Goal: Information Seeking & Learning: Learn about a topic

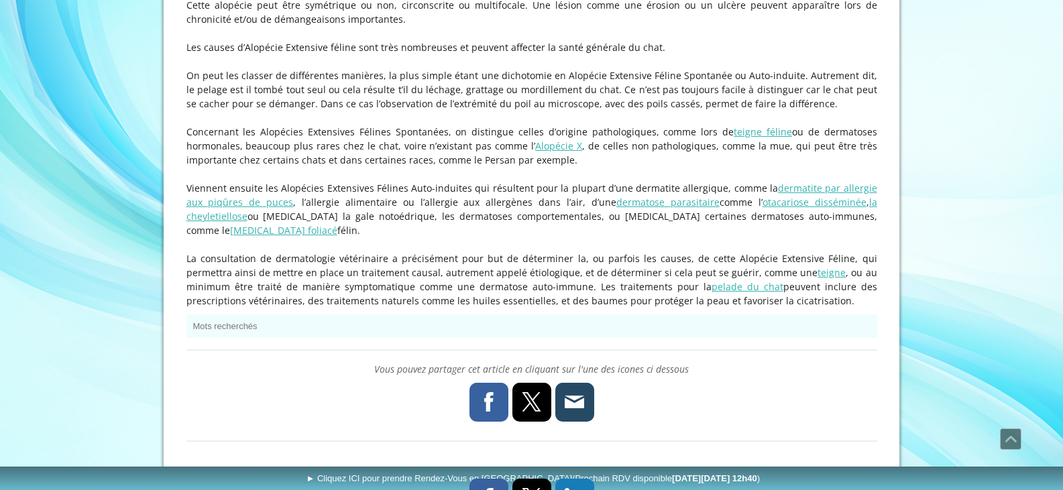
scroll to position [1006, 0]
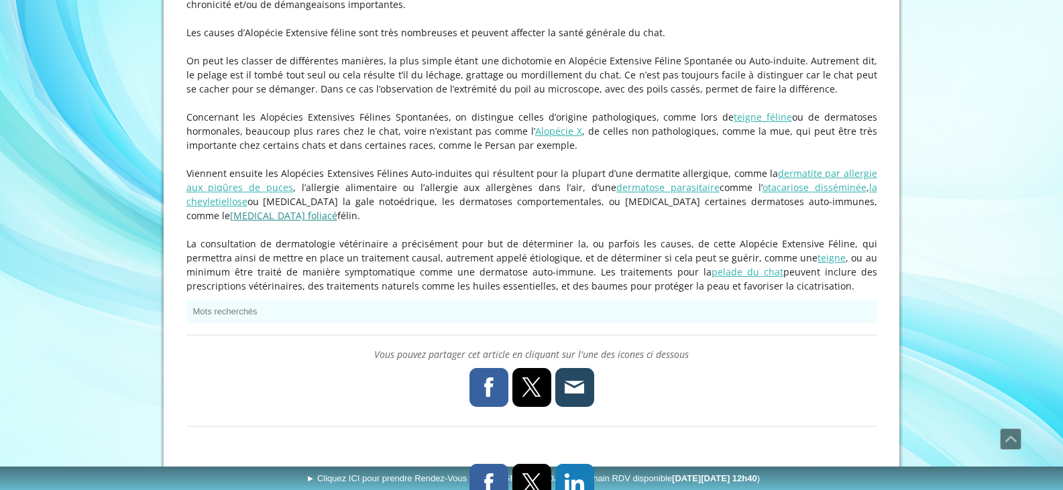
click at [337, 209] on link "pemphigus foliacé" at bounding box center [283, 215] width 107 height 13
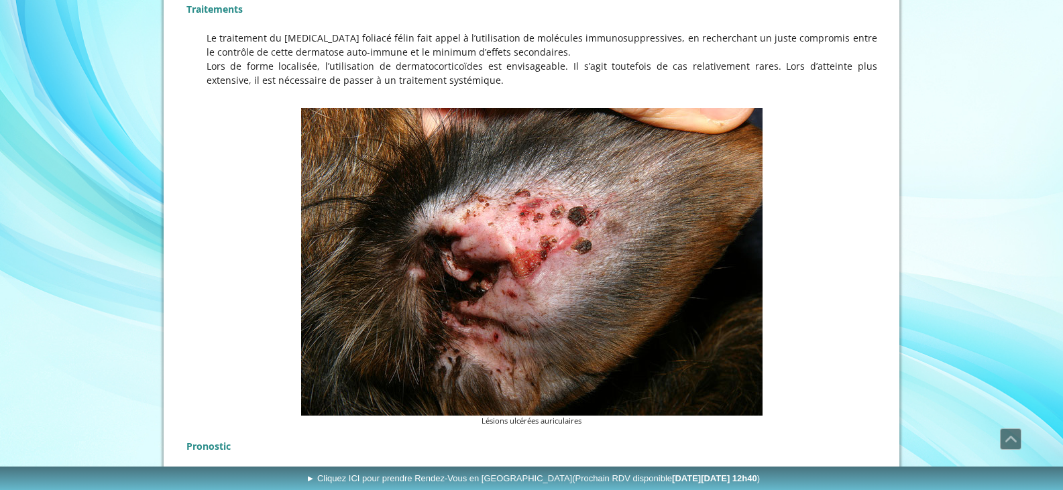
scroll to position [1485, 0]
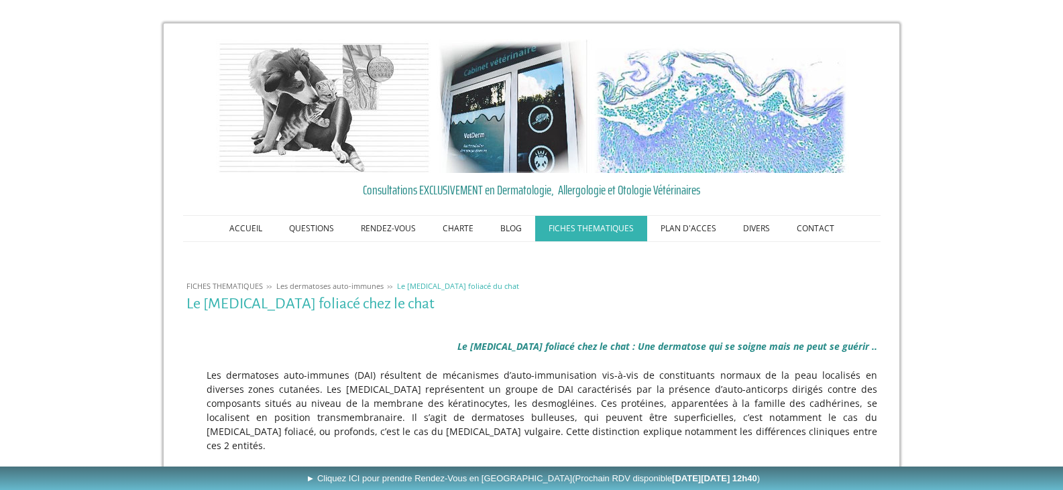
scroll to position [1485, 0]
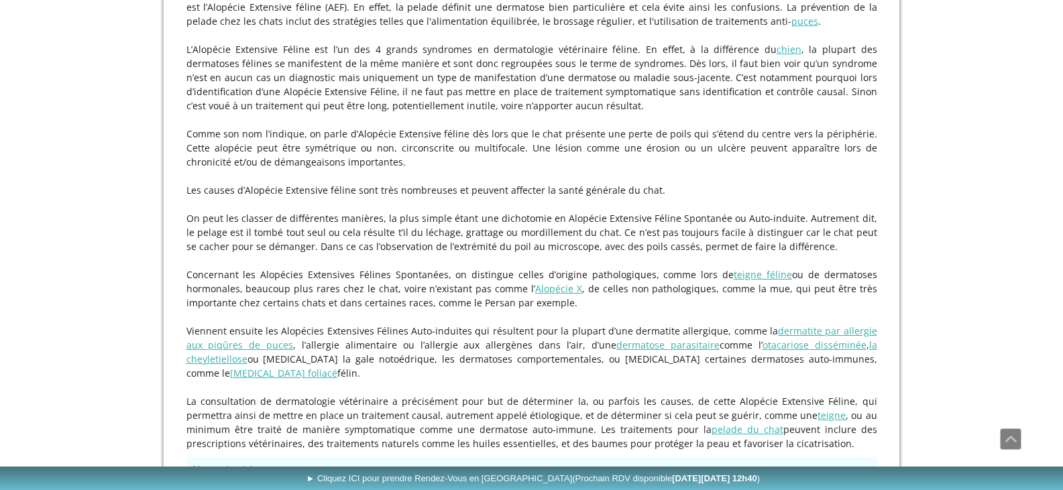
scroll to position [872, 0]
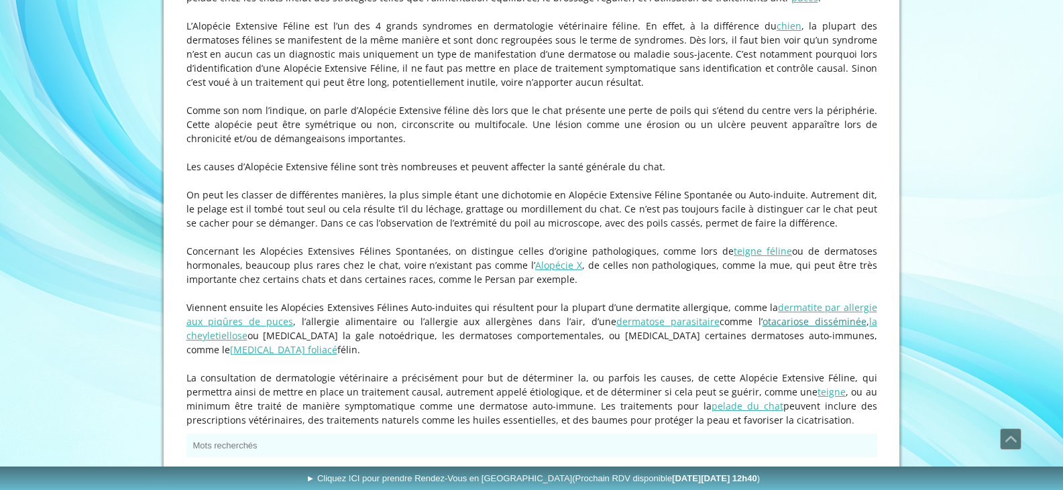
click at [762, 328] on link "otacariose disséminée" at bounding box center [814, 321] width 104 height 13
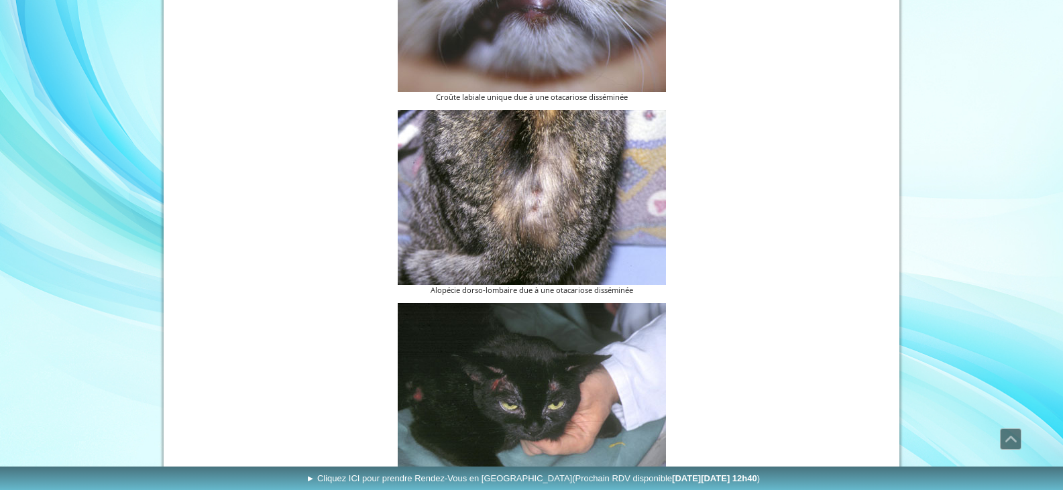
scroll to position [2290, 0]
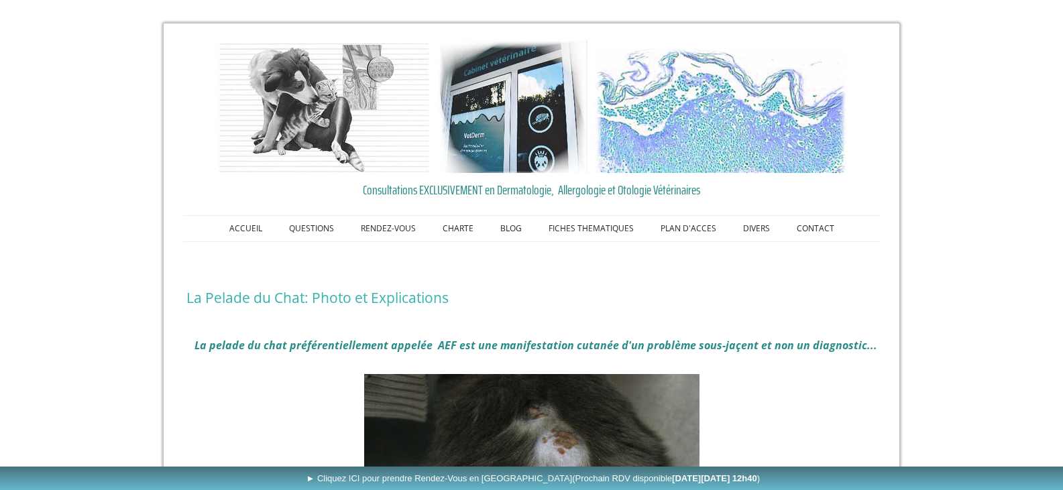
scroll to position [870, 0]
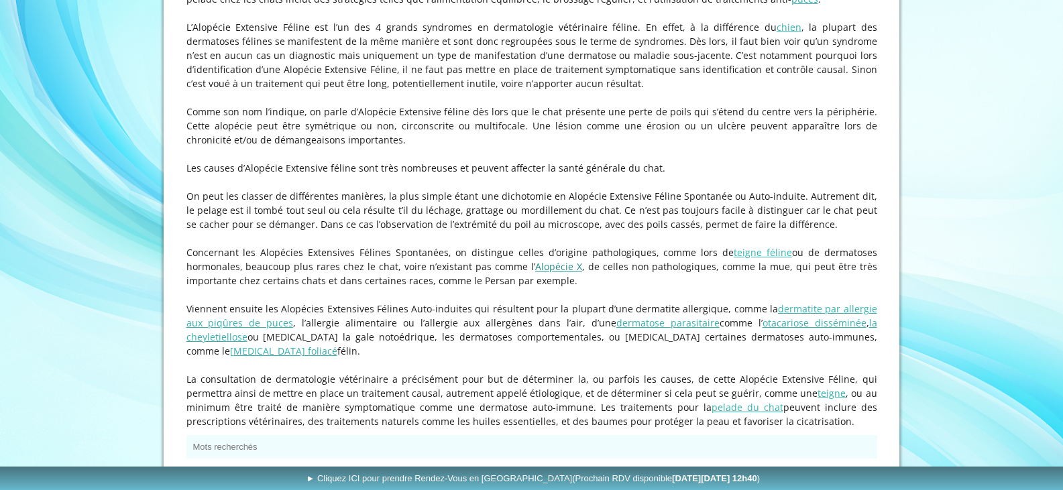
click at [557, 273] on link "Alopécie X" at bounding box center [558, 266] width 47 height 13
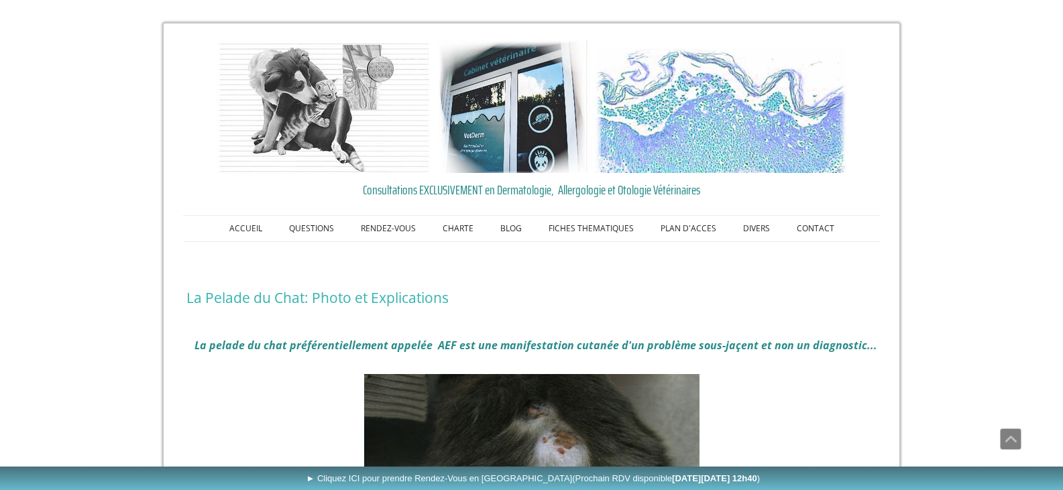
scroll to position [869, 0]
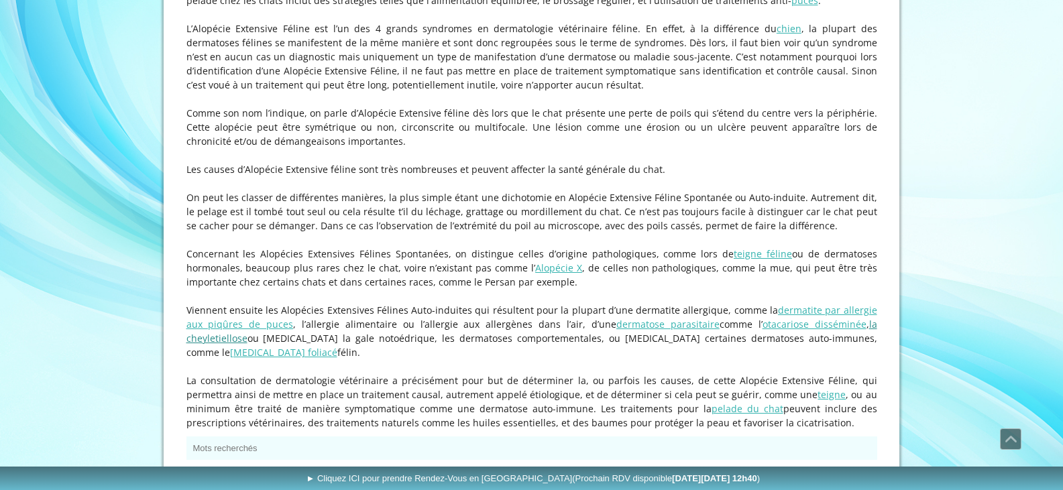
click at [831, 333] on link "la cheyletiellose" at bounding box center [531, 331] width 691 height 27
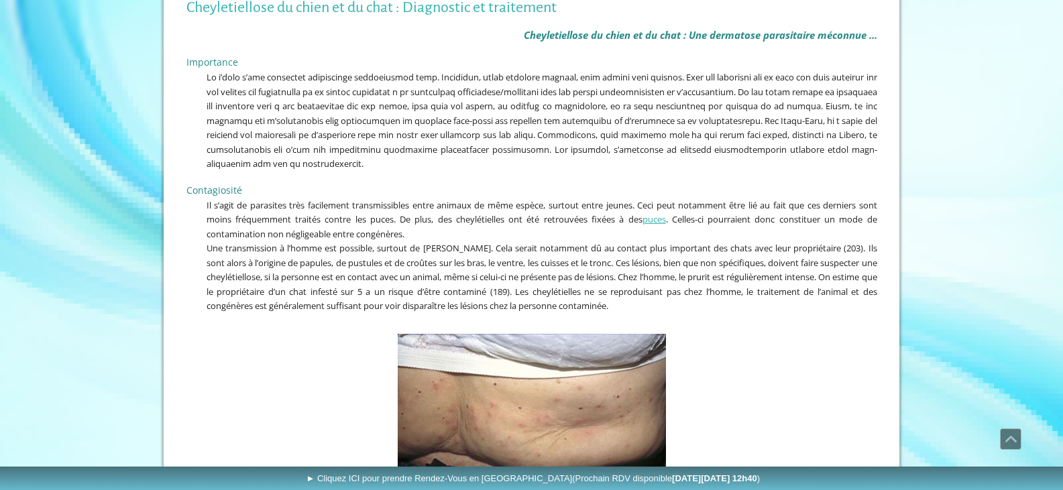
scroll to position [268, 0]
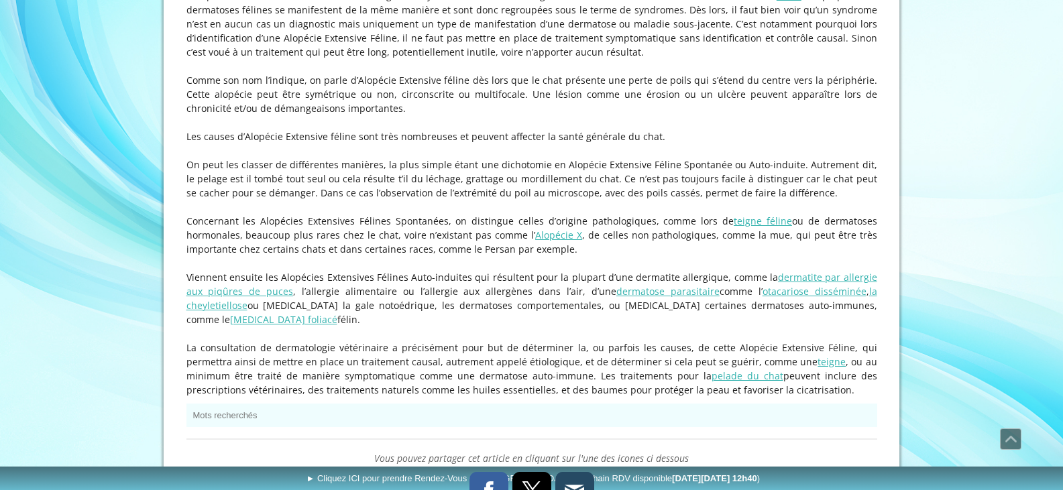
scroll to position [935, 0]
